Goal: Task Accomplishment & Management: Complete application form

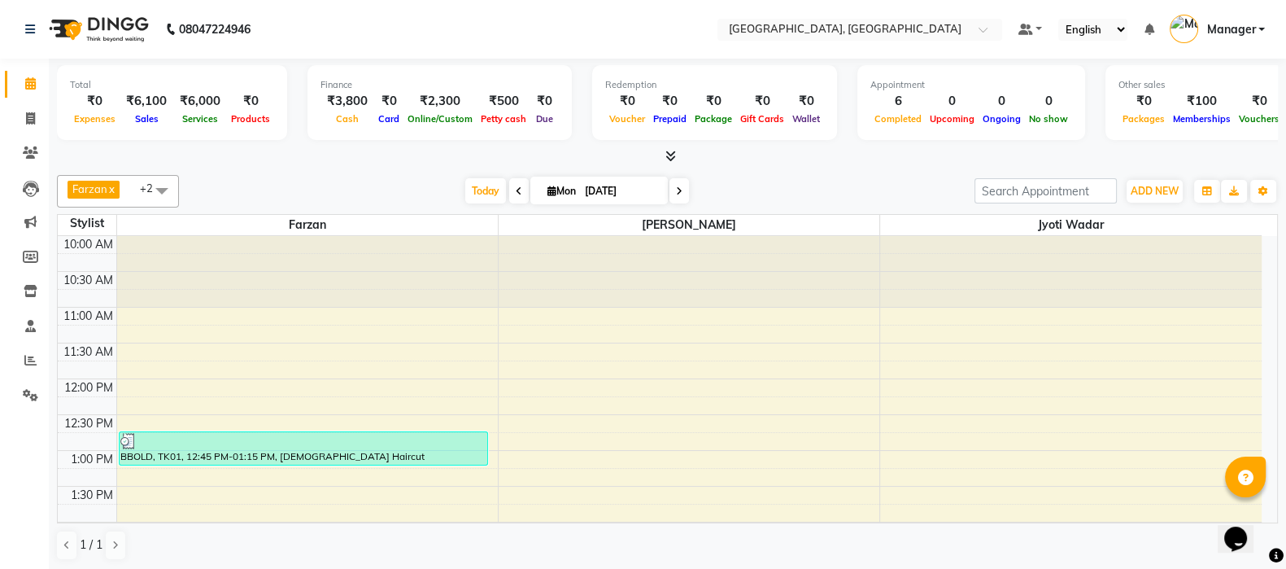
scroll to position [497, 0]
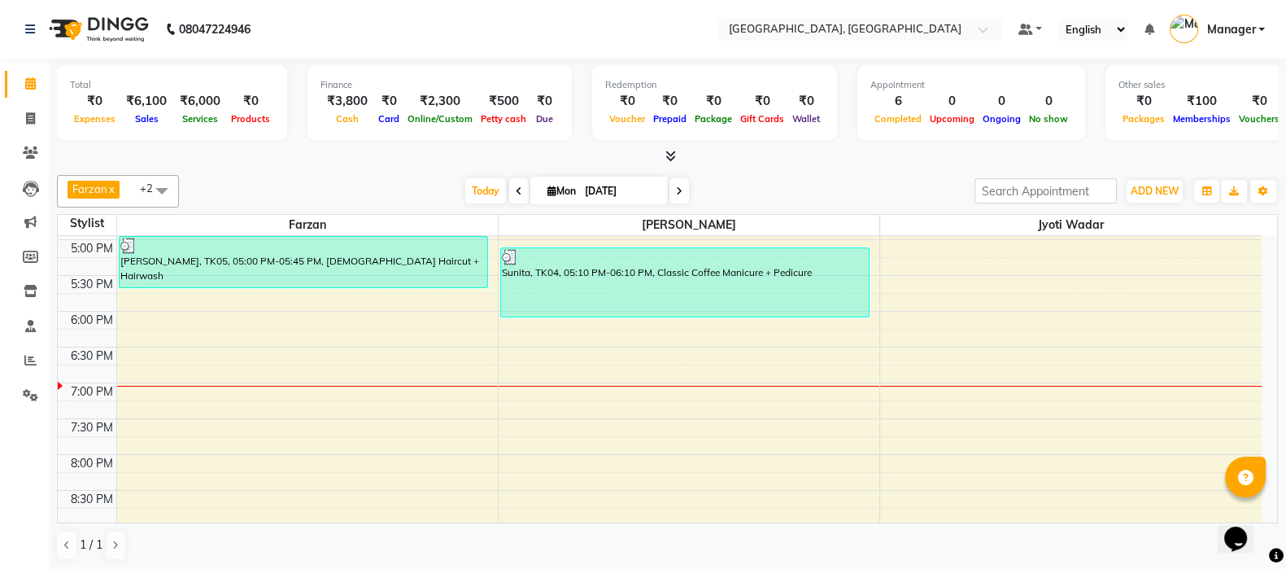
click at [480, 181] on span "Today" at bounding box center [485, 190] width 41 height 25
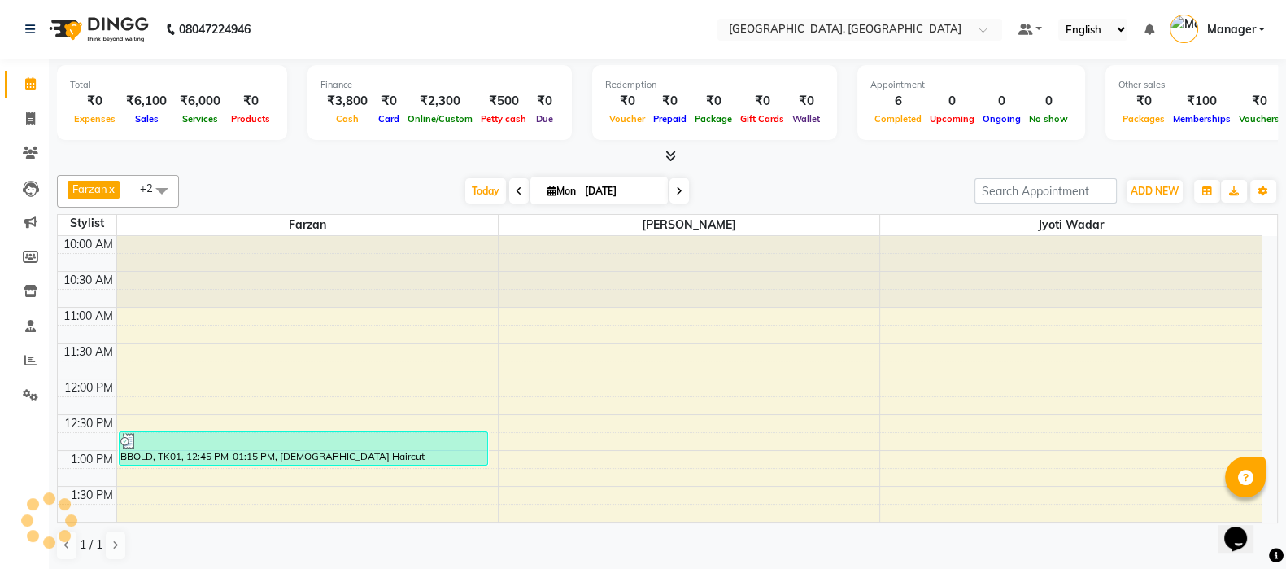
scroll to position [639, 0]
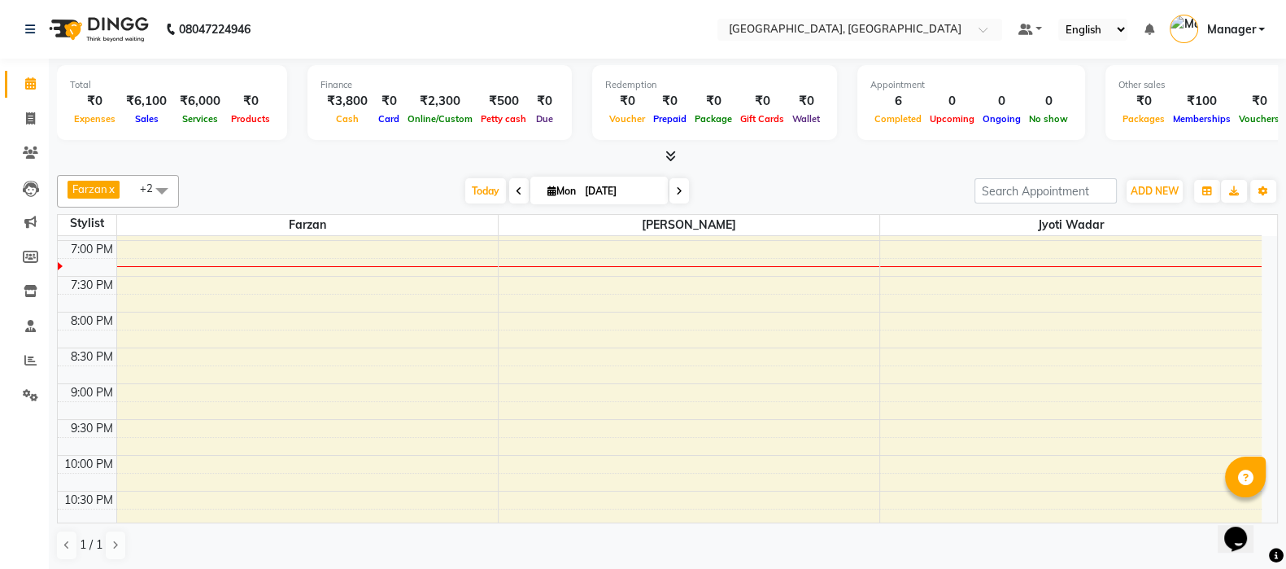
click at [480, 181] on span "Today" at bounding box center [485, 190] width 41 height 25
click at [28, 120] on icon at bounding box center [30, 118] width 9 height 12
select select "service"
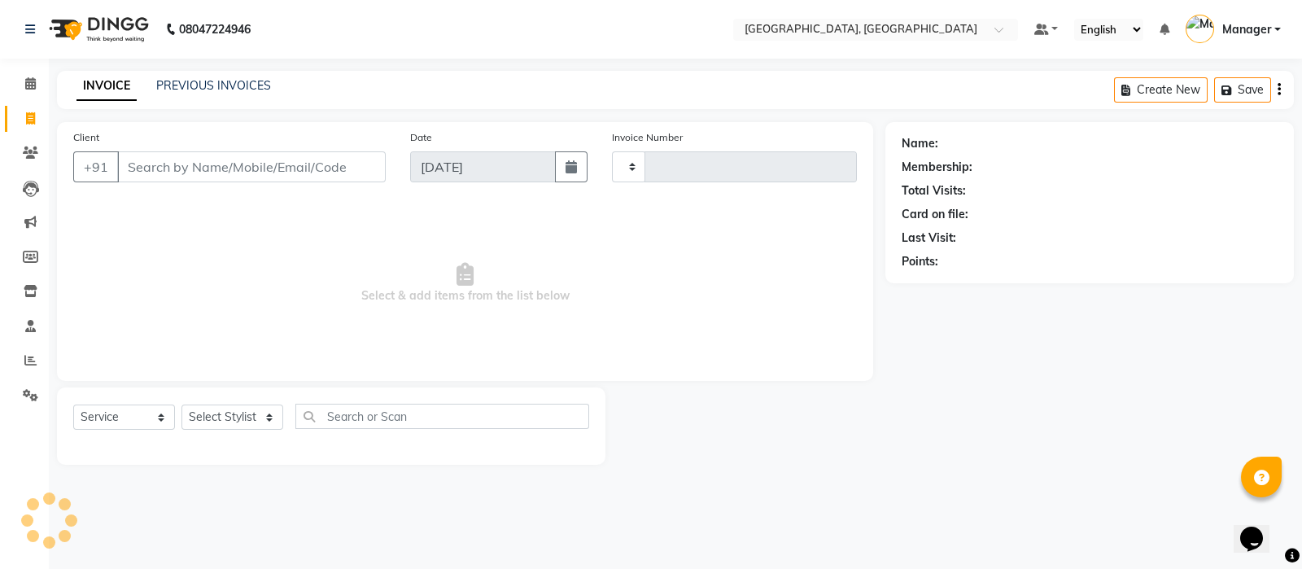
type input "1363"
select select "7742"
select select "membership"
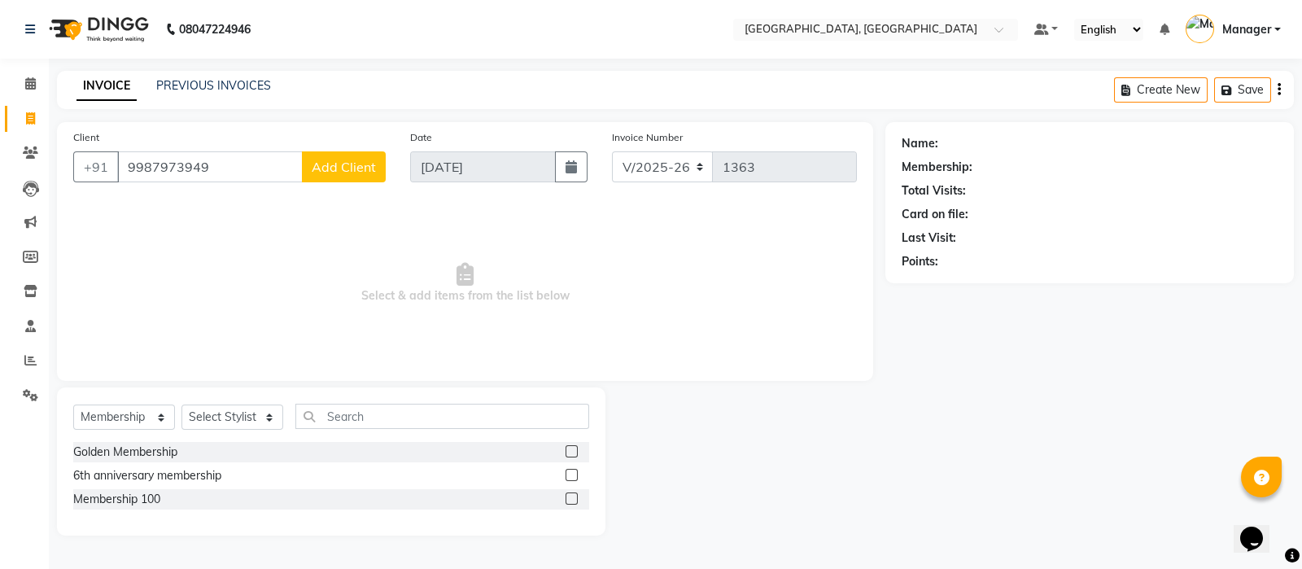
type input "9987973949"
click at [332, 166] on span "Add Client" at bounding box center [344, 167] width 64 height 16
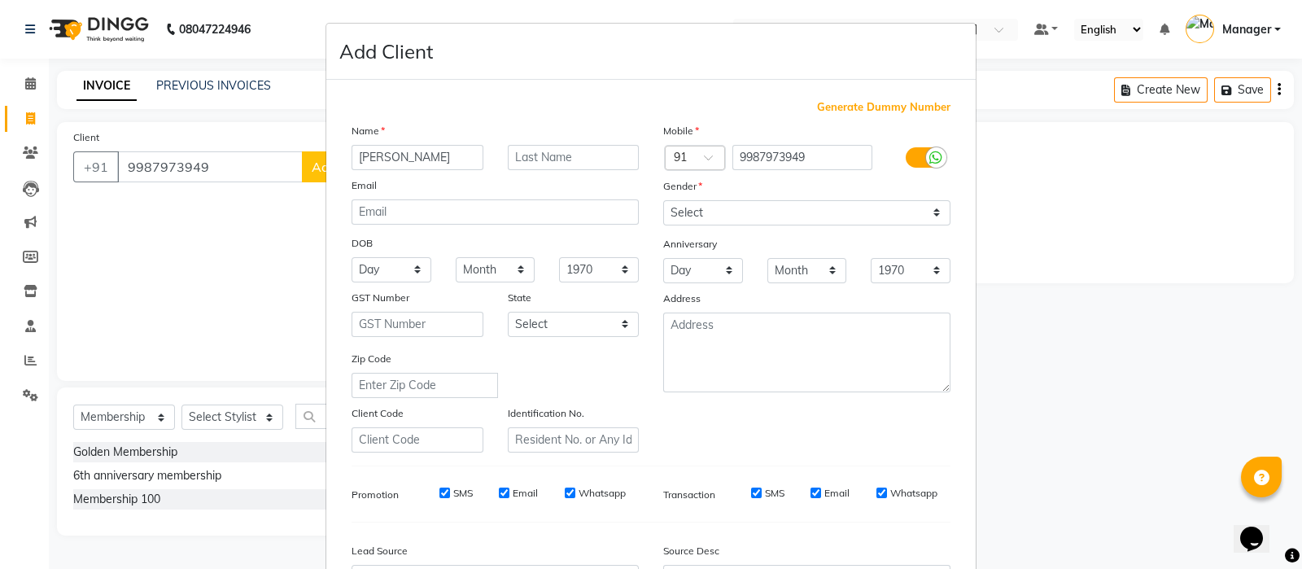
type input "[PERSON_NAME]"
click at [694, 217] on select "Select [DEMOGRAPHIC_DATA] [DEMOGRAPHIC_DATA] Other Prefer Not To Say" at bounding box center [806, 212] width 287 height 25
select select "[DEMOGRAPHIC_DATA]"
click at [663, 201] on select "Select [DEMOGRAPHIC_DATA] [DEMOGRAPHIC_DATA] Other Prefer Not To Say" at bounding box center [806, 212] width 287 height 25
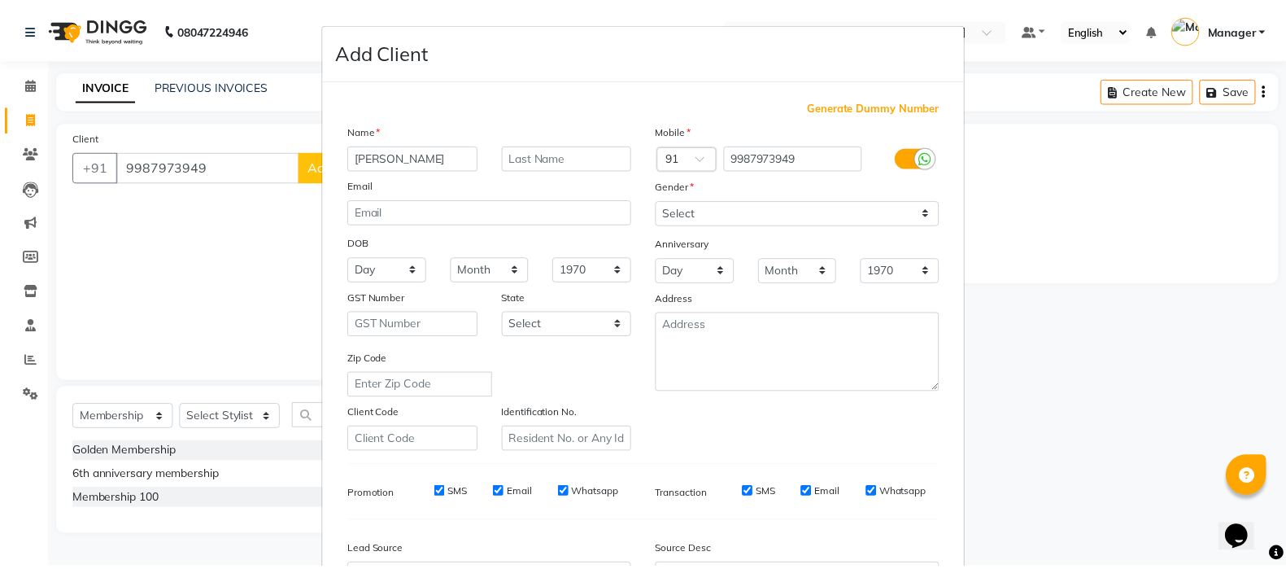
scroll to position [190, 0]
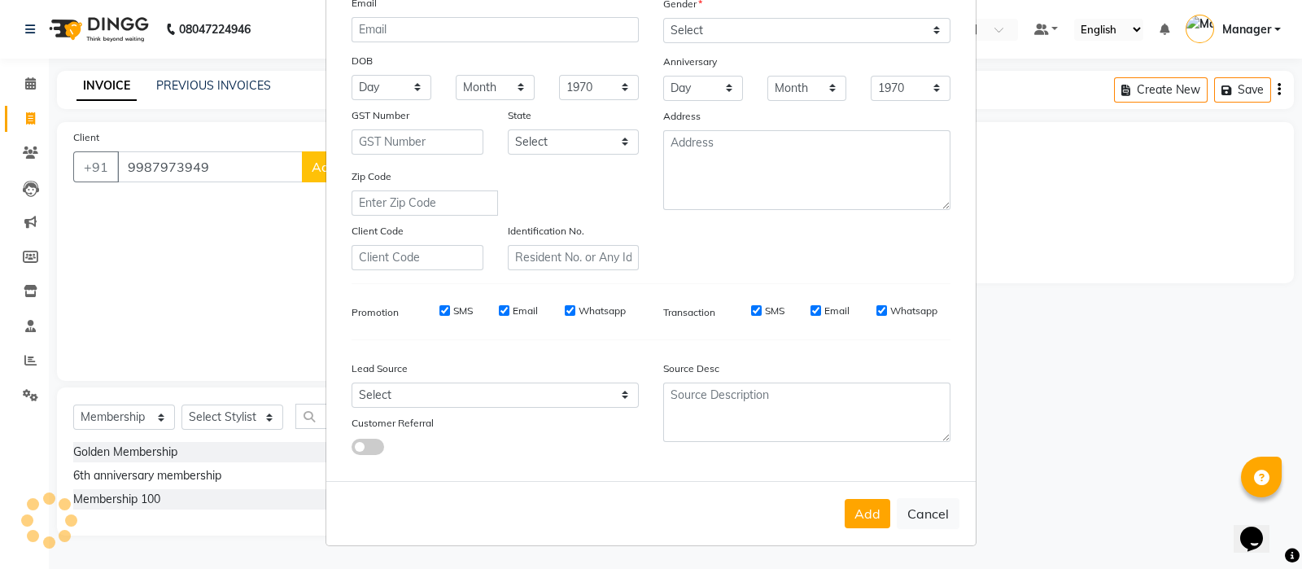
click at [846, 510] on button "Add" at bounding box center [867, 513] width 46 height 29
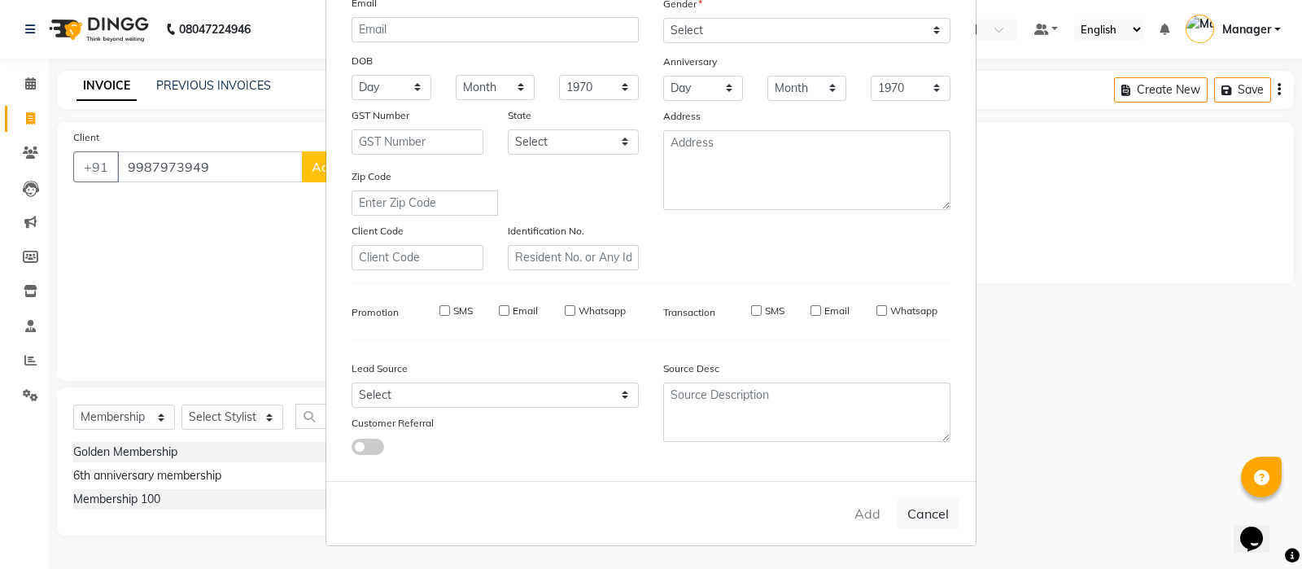
type input "99******49"
select select
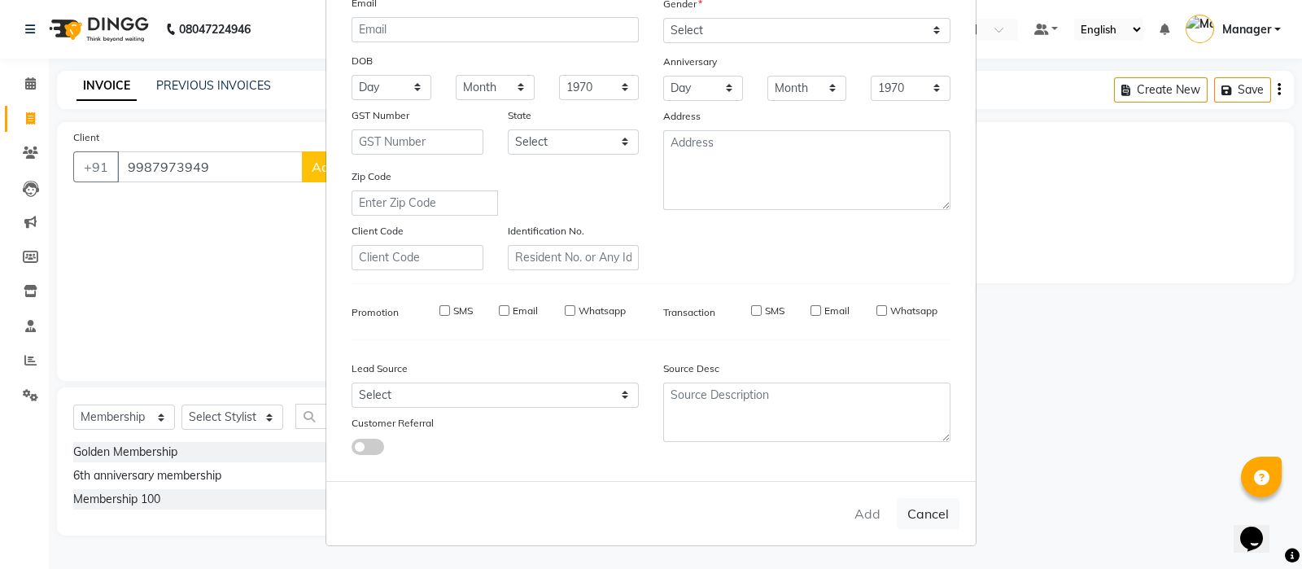
select select
checkbox input "false"
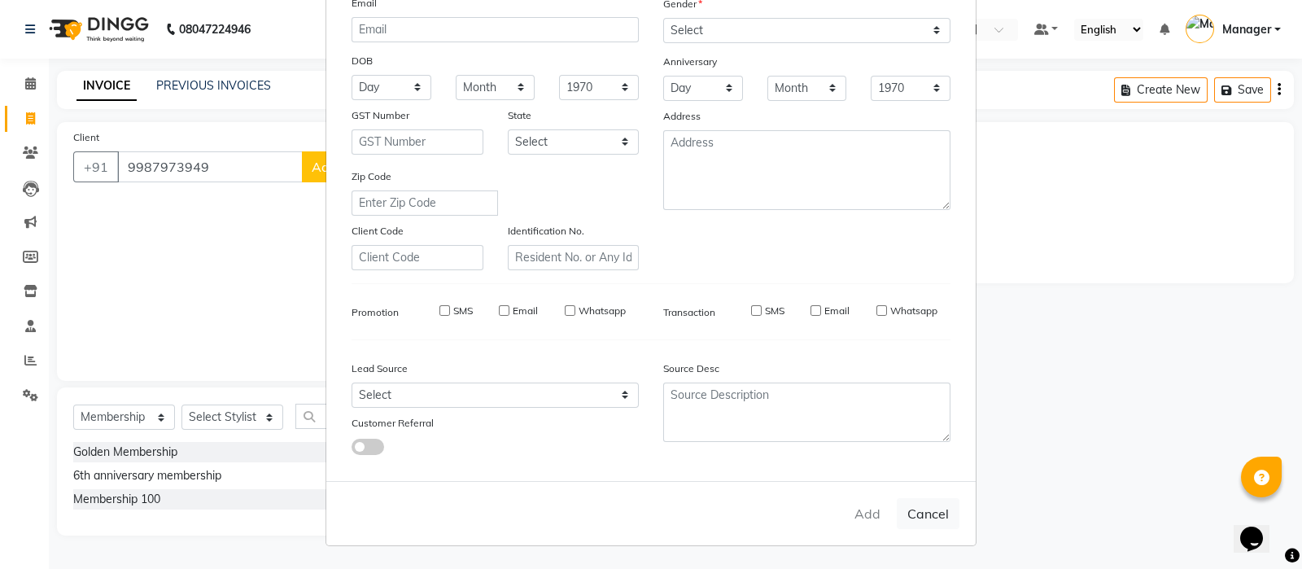
checkbox input "false"
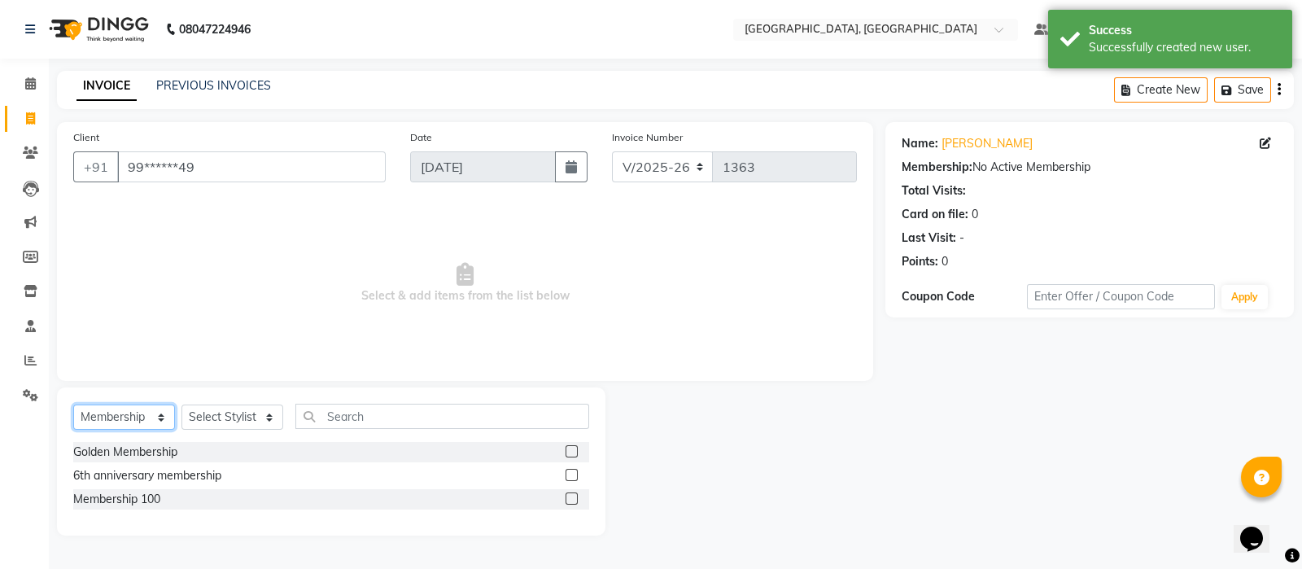
click at [127, 409] on select "Select Service Product Membership Package Voucher Prepaid Gift Card" at bounding box center [124, 416] width 102 height 25
select select "service"
click at [73, 405] on select "Select Service Product Membership Package Voucher Prepaid Gift Card" at bounding box center [124, 416] width 102 height 25
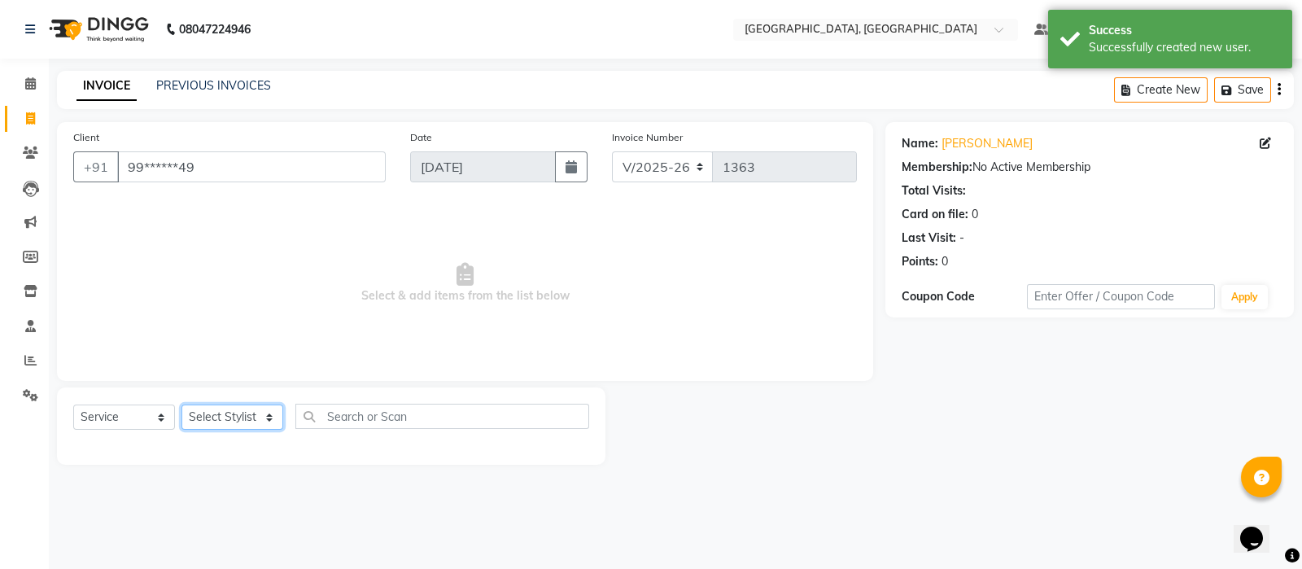
click at [228, 412] on select "Select Stylist [PERSON_NAME] [PERSON_NAME] wadar Manager [PERSON_NAME] [PERSON_…" at bounding box center [232, 416] width 102 height 25
select select "89923"
click at [181, 405] on select "Select Stylist [PERSON_NAME] [PERSON_NAME] wadar Manager [PERSON_NAME] [PERSON_…" at bounding box center [232, 416] width 102 height 25
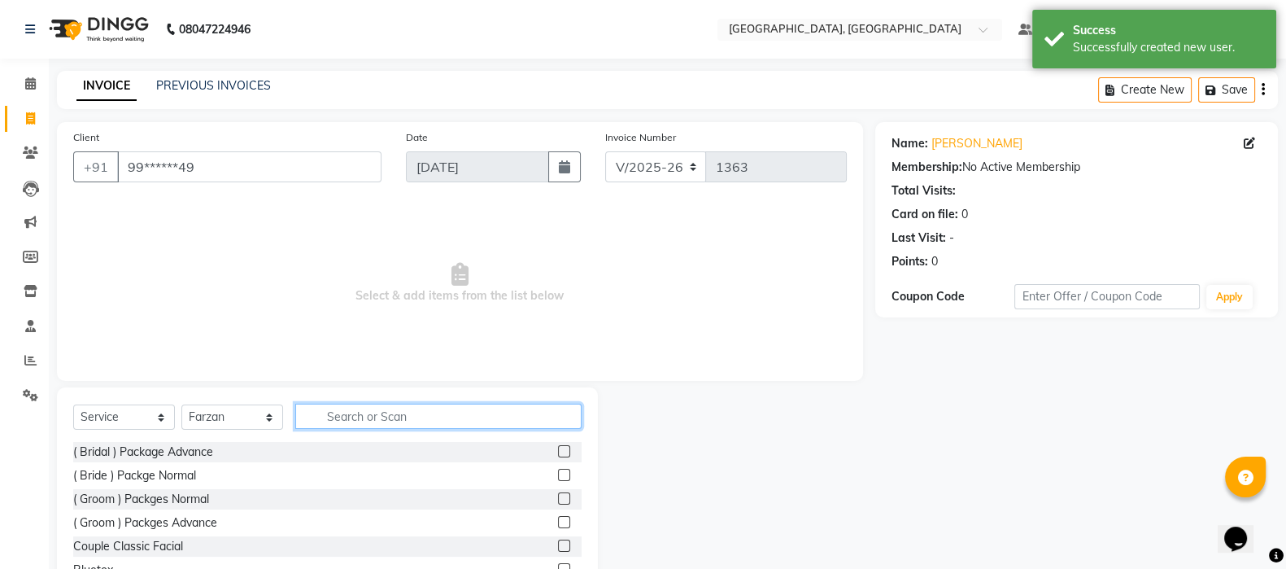
click at [350, 428] on input "text" at bounding box center [438, 416] width 286 height 25
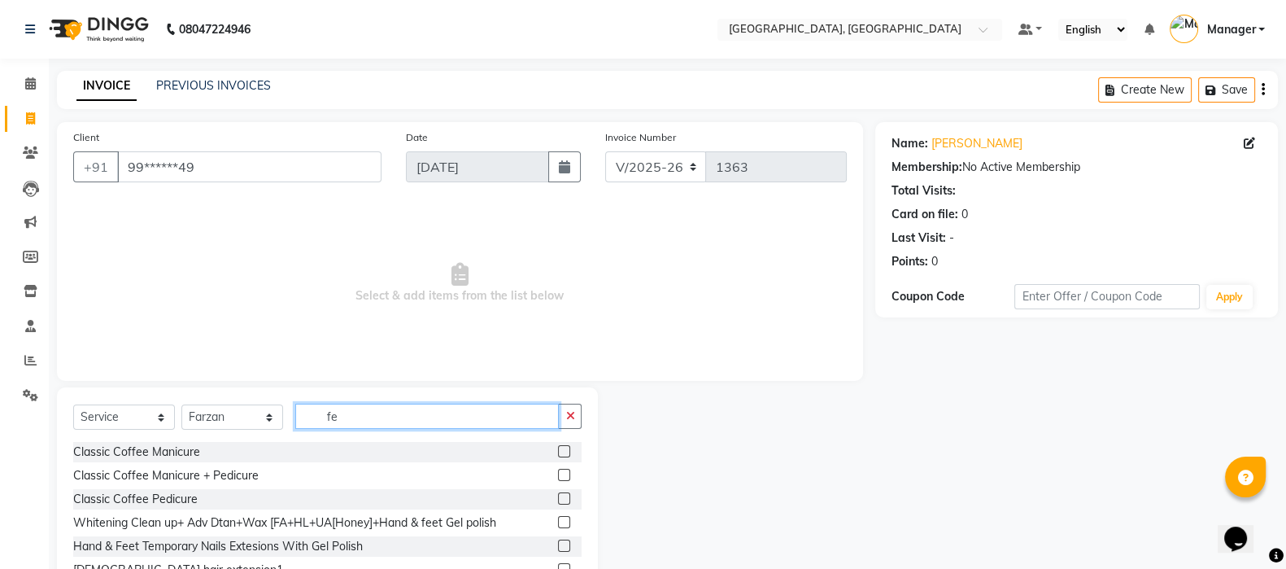
type input "fe"
click at [1138, 159] on div "Membership: No Active Membership" at bounding box center [1077, 167] width 370 height 17
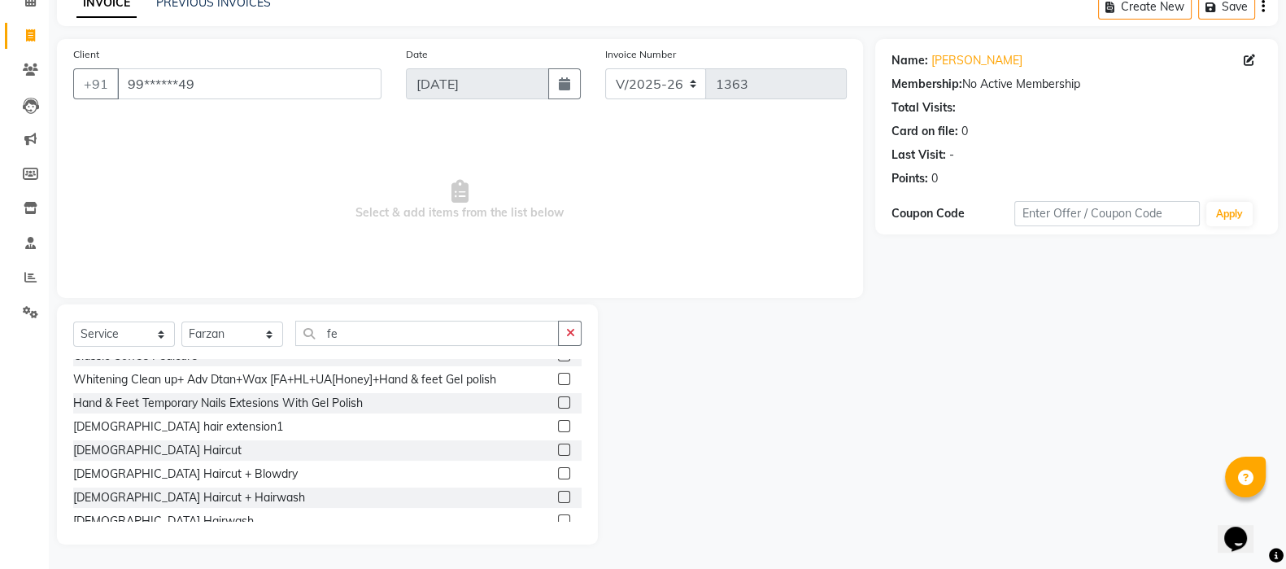
scroll to position [84, 0]
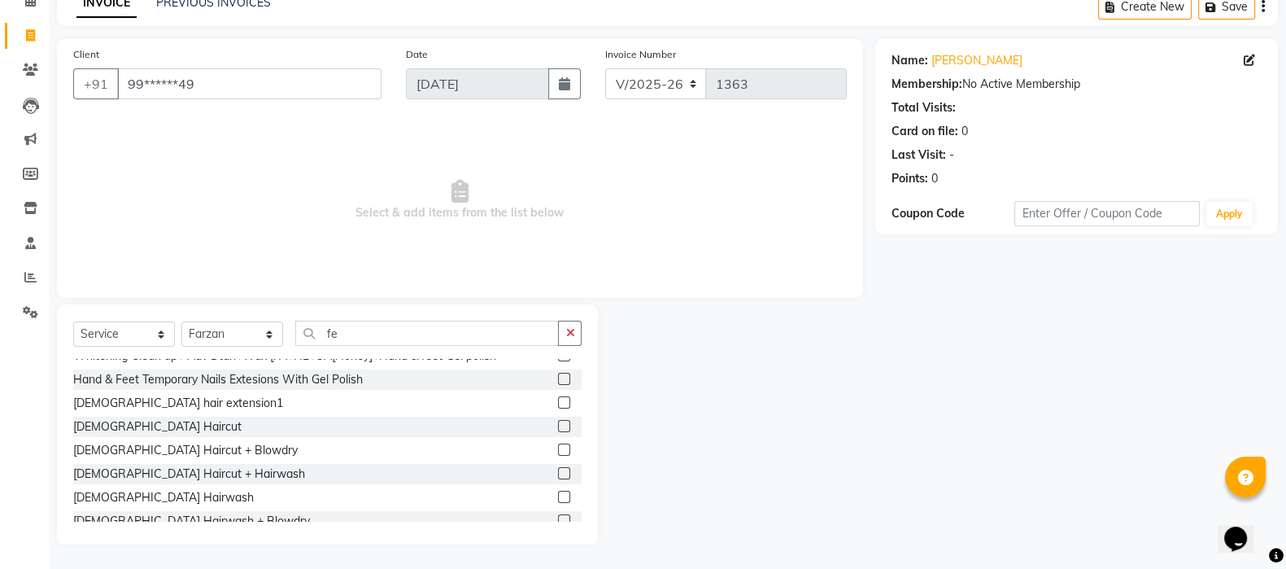
click at [558, 501] on label at bounding box center [564, 497] width 12 height 12
click at [558, 501] on input "checkbox" at bounding box center [563, 497] width 11 height 11
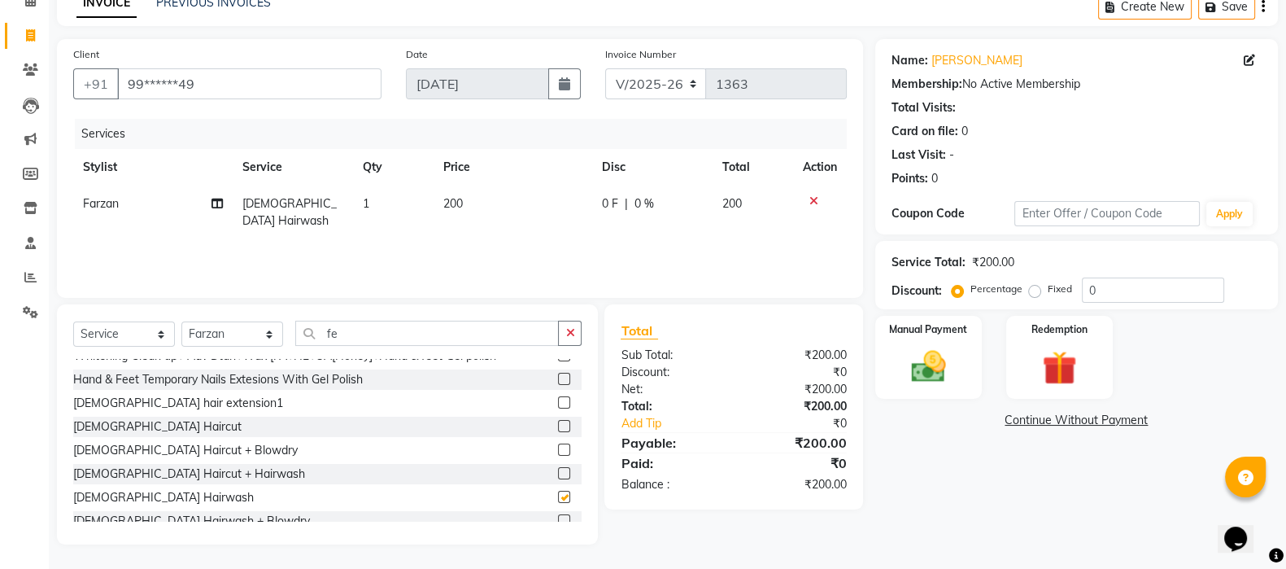
checkbox input "false"
click at [981, 335] on div "Manual Payment" at bounding box center [928, 357] width 107 height 83
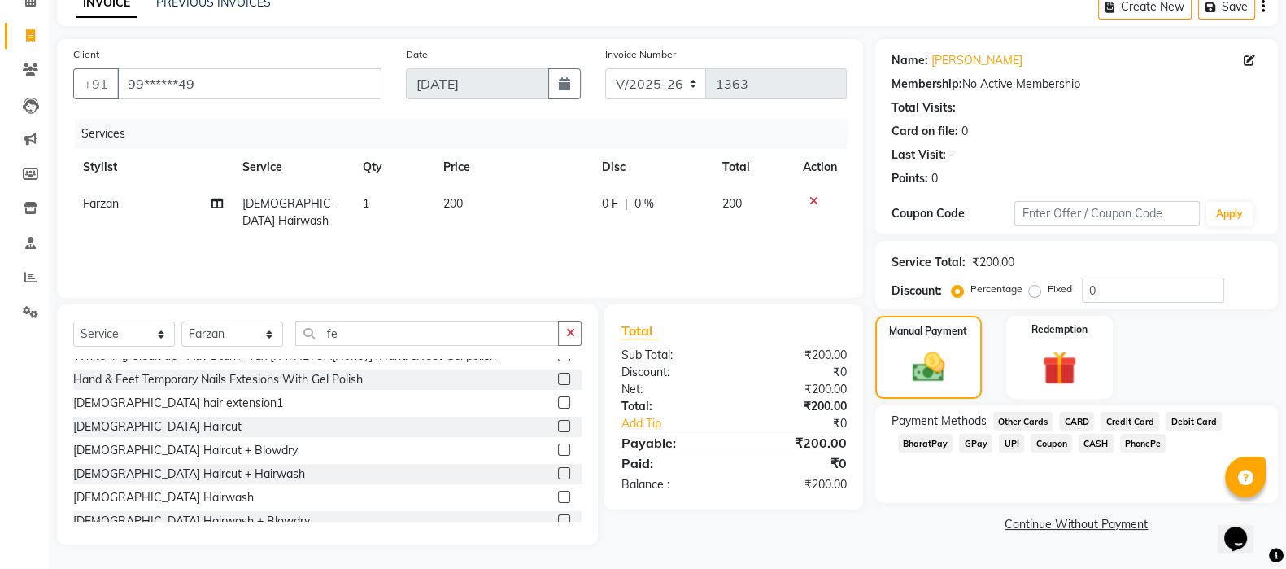
click at [1272, 274] on div "Service Total: ₹200.00 Discount: Percentage Fixed 0" at bounding box center [1076, 275] width 403 height 68
click at [1102, 446] on span "CASH" at bounding box center [1096, 443] width 35 height 19
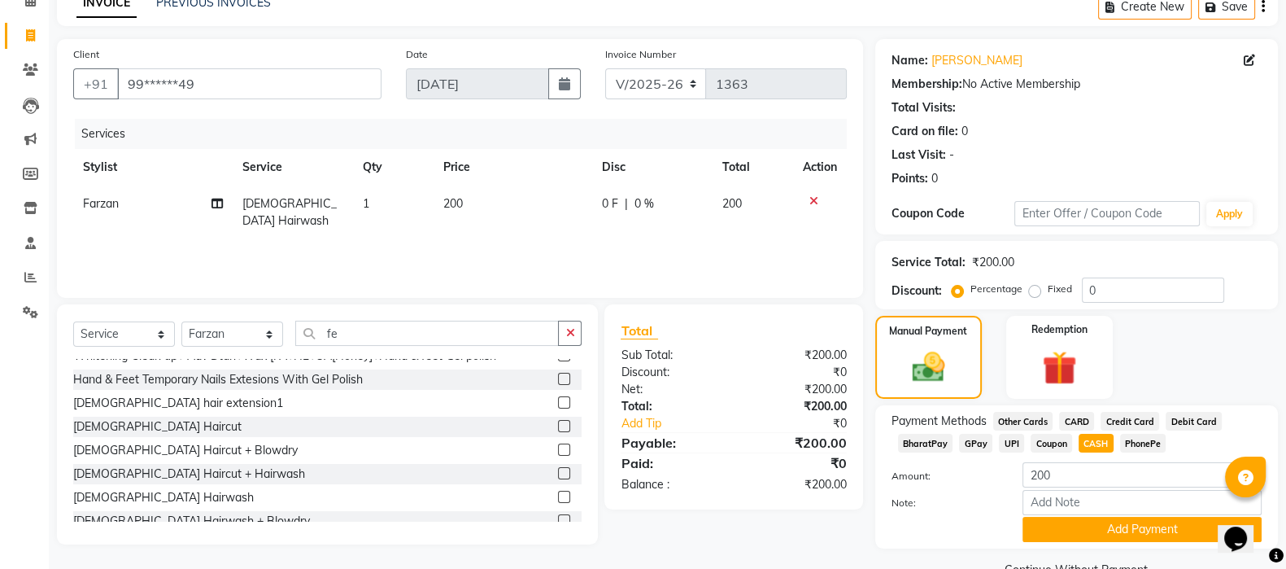
click at [973, 439] on span "GPay" at bounding box center [975, 443] width 33 height 19
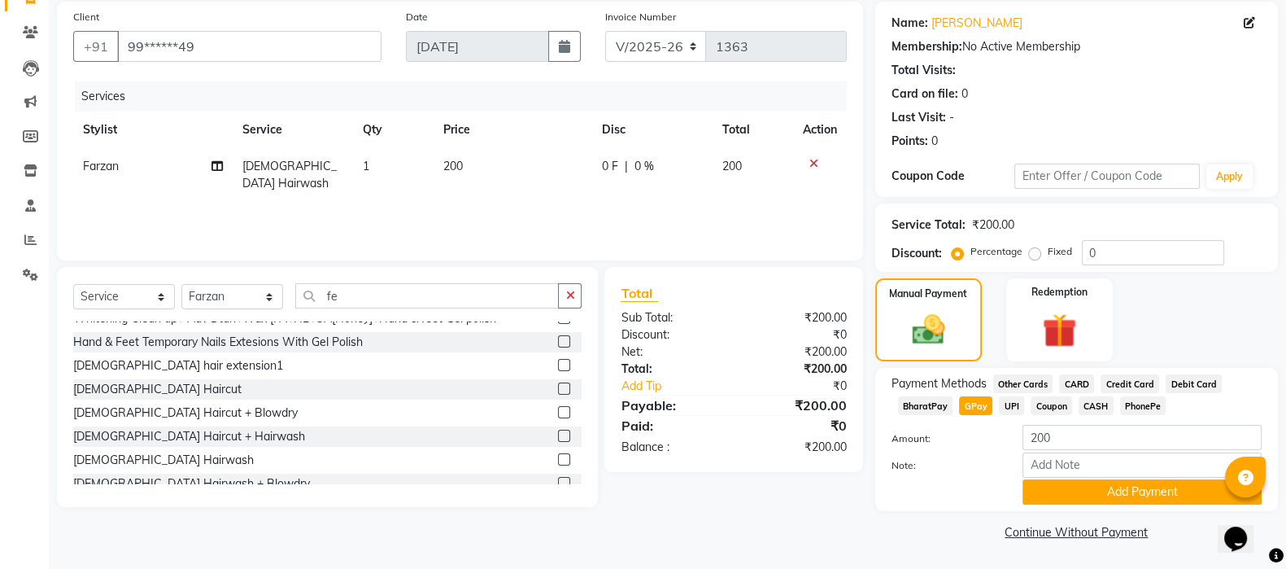
click at [1161, 485] on button "Add Payment" at bounding box center [1142, 491] width 239 height 25
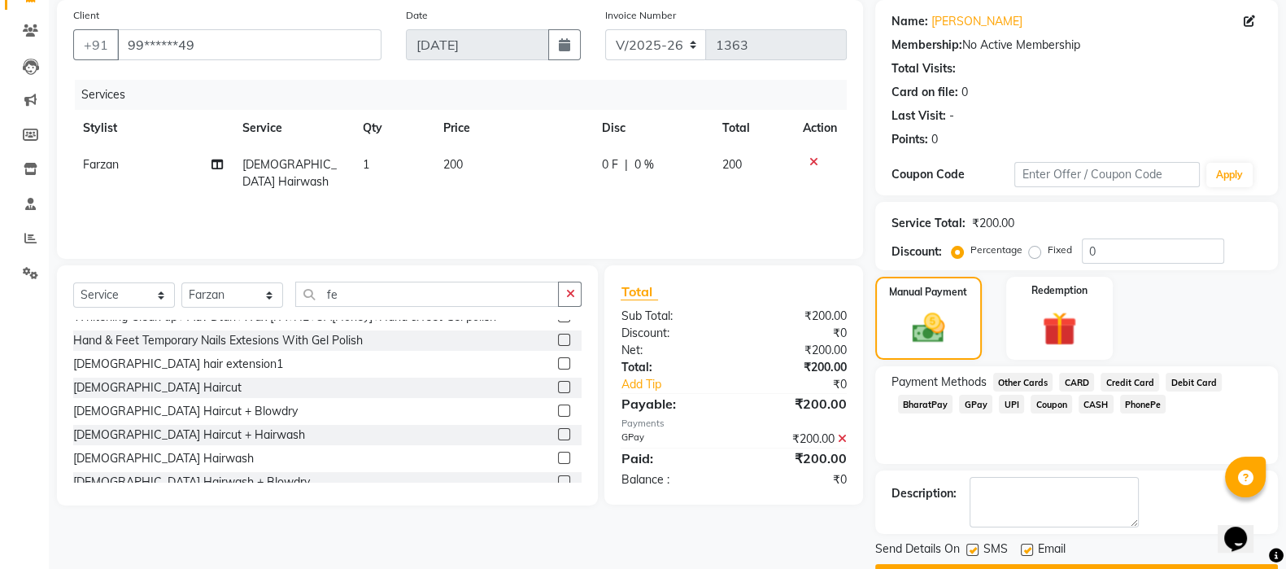
scroll to position [166, 0]
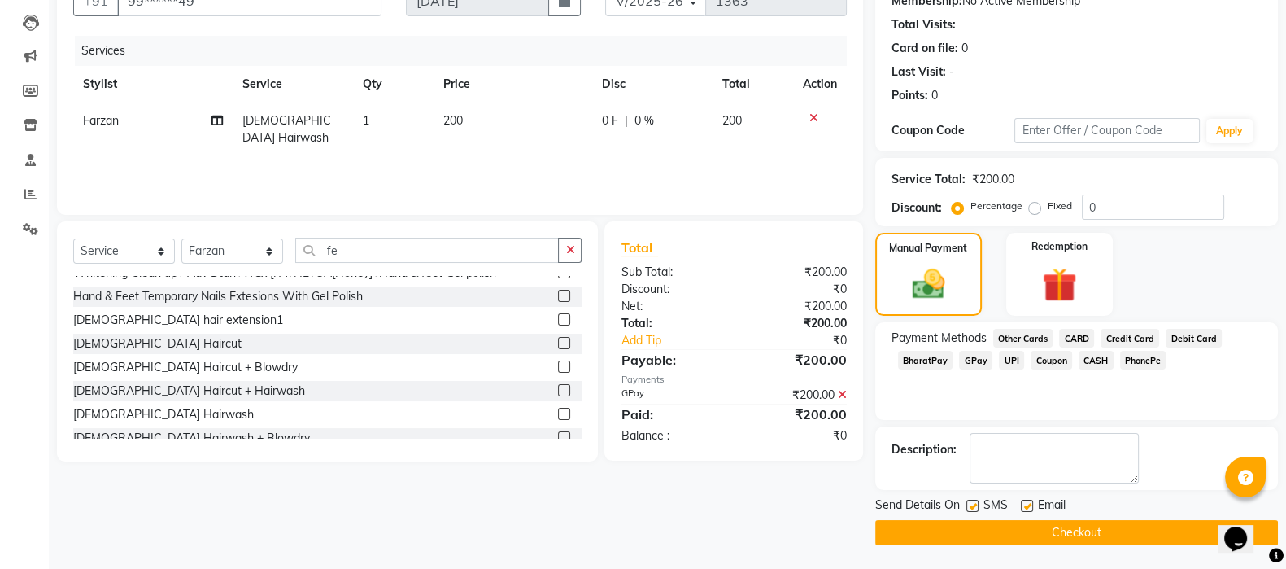
click at [1153, 535] on button "Checkout" at bounding box center [1076, 532] width 403 height 25
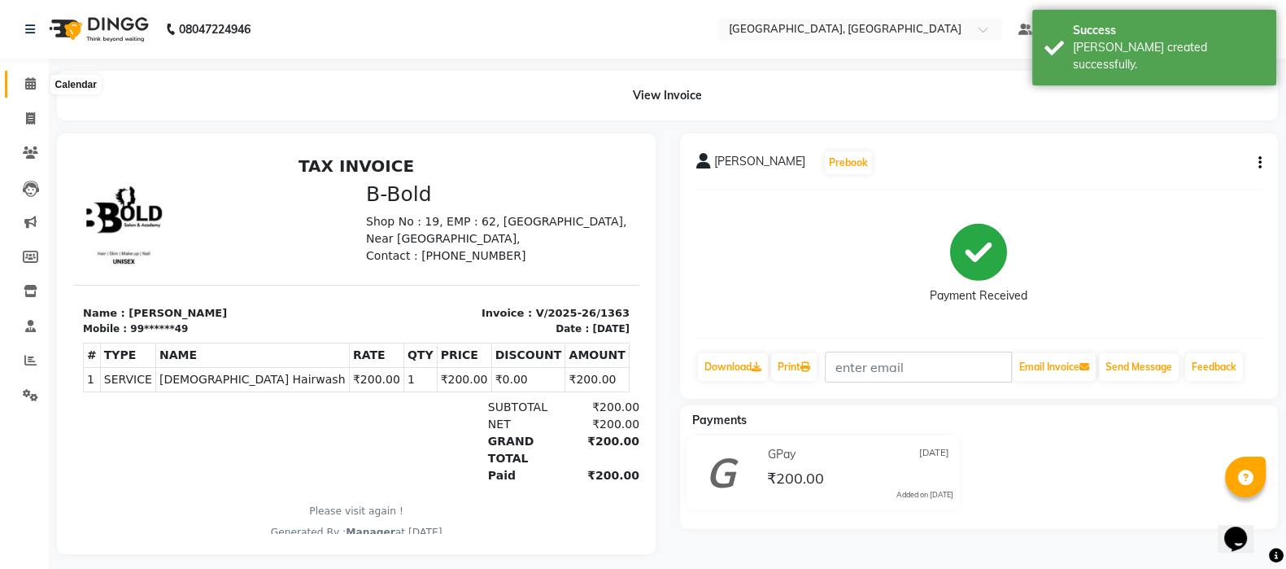
click at [26, 82] on icon at bounding box center [30, 83] width 11 height 12
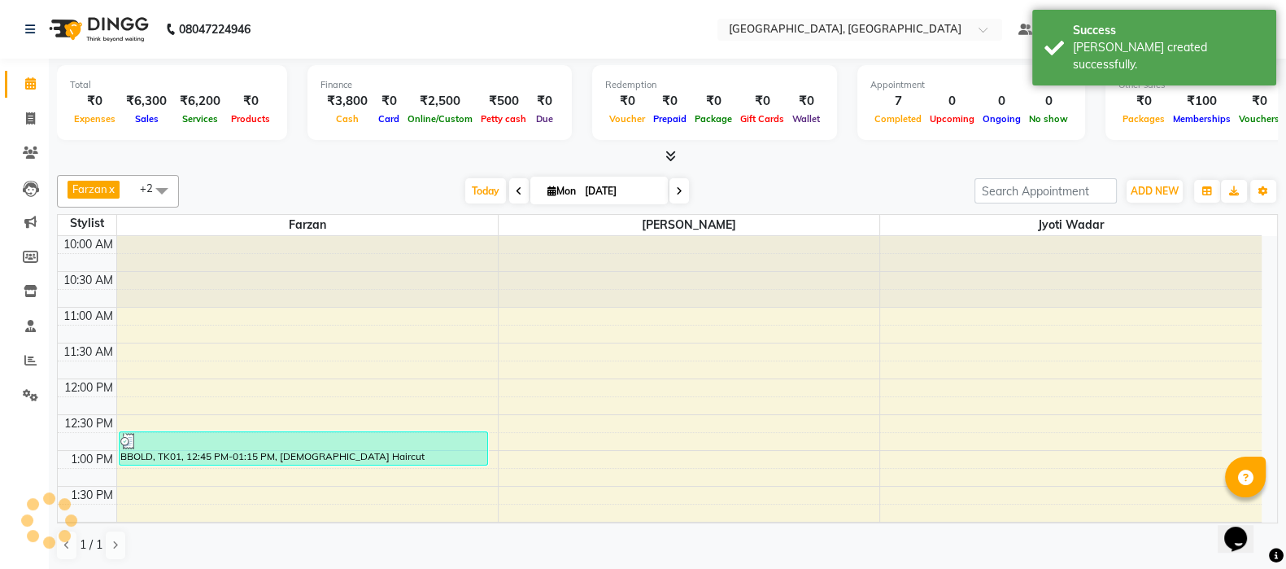
click at [497, 185] on span "Today" at bounding box center [485, 190] width 41 height 25
